Goal: Information Seeking & Learning: Learn about a topic

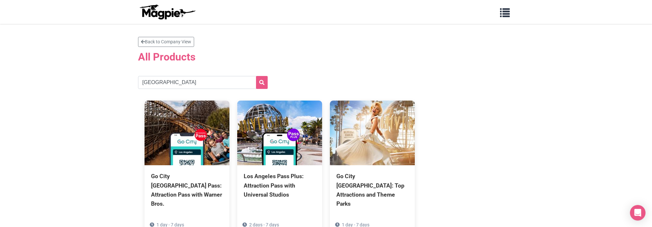
click at [214, 76] on input "[GEOGRAPHIC_DATA]" at bounding box center [203, 82] width 130 height 13
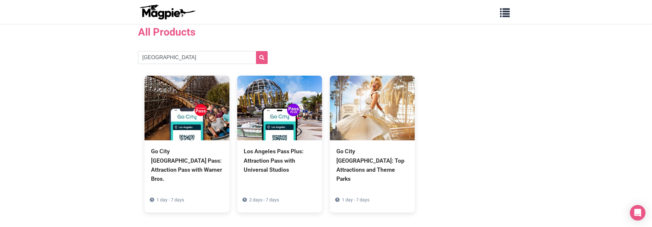
scroll to position [25, 0]
click at [162, 57] on input "[GEOGRAPHIC_DATA]" at bounding box center [203, 57] width 130 height 13
type input "[GEOGRAPHIC_DATA]"
click at [256, 51] on button "submit" at bounding box center [262, 57] width 12 height 13
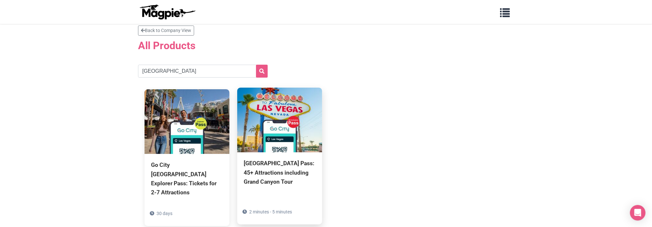
scroll to position [14, 0]
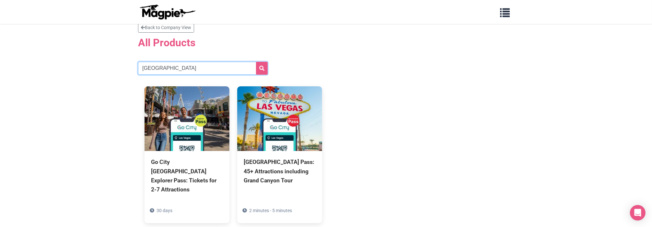
click at [176, 69] on input "[GEOGRAPHIC_DATA]" at bounding box center [203, 68] width 130 height 13
type input "[GEOGRAPHIC_DATA]"
click at [256, 62] on button "submit" at bounding box center [262, 68] width 12 height 13
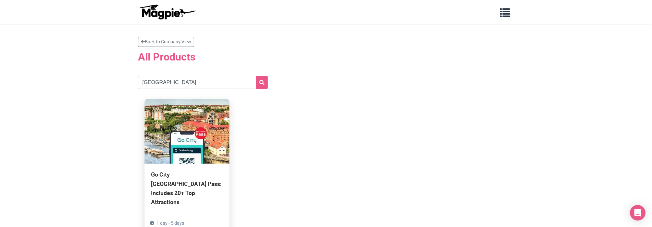
click at [211, 145] on img at bounding box center [186, 131] width 85 height 65
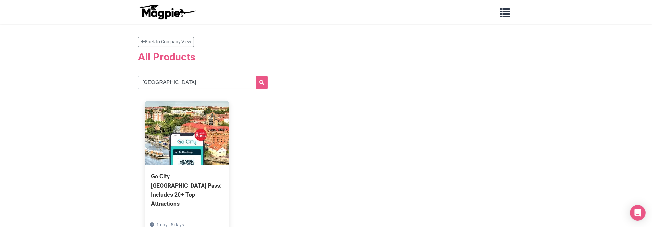
drag, startPoint x: 245, startPoint y: 70, endPoint x: 219, endPoint y: 93, distance: 34.6
click at [244, 71] on section "Back to Company View All Products gothenburg Go City Gothenburg Pass: Includes …" at bounding box center [326, 140] width 376 height 207
click at [218, 93] on section "Back to Company View All Products gothenburg Go City Gothenburg Pass: Includes …" at bounding box center [326, 140] width 376 height 207
click at [218, 88] on input "gothenburg" at bounding box center [203, 82] width 130 height 13
type input "[GEOGRAPHIC_DATA]"
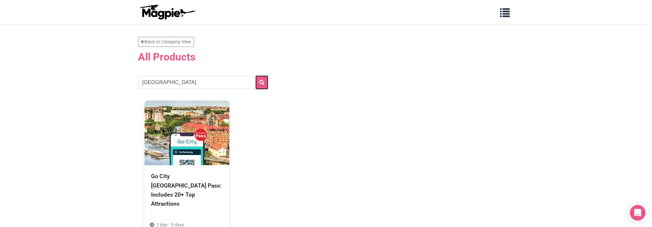
click at [256, 76] on button "submit" at bounding box center [262, 82] width 12 height 13
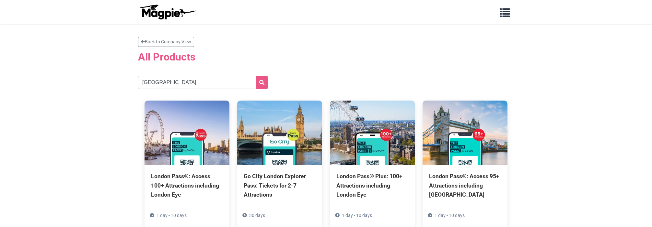
scroll to position [56, 0]
